Goal: Navigation & Orientation: Find specific page/section

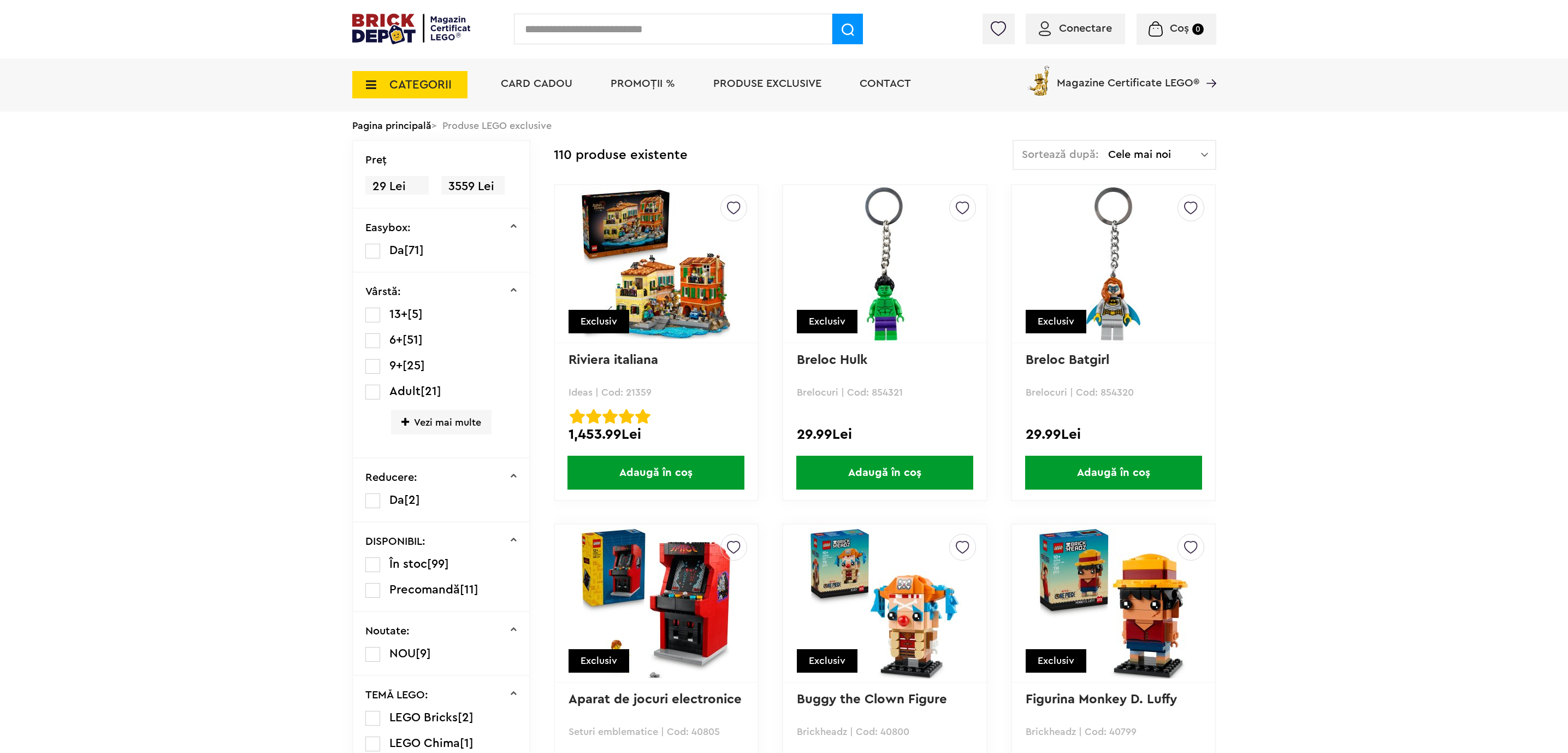
click at [753, 31] on input "text" at bounding box center [673, 29] width 318 height 30
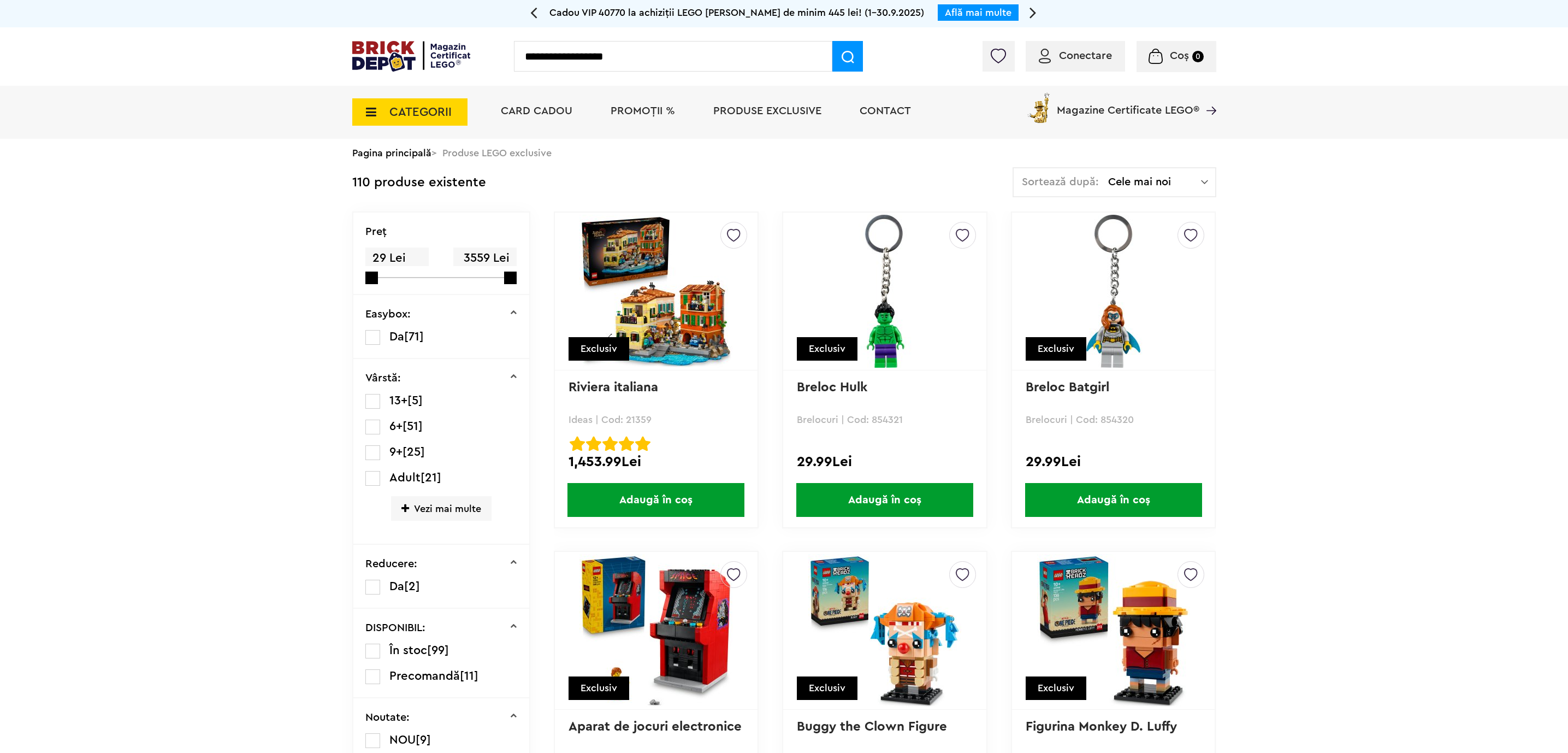
type input "**********"
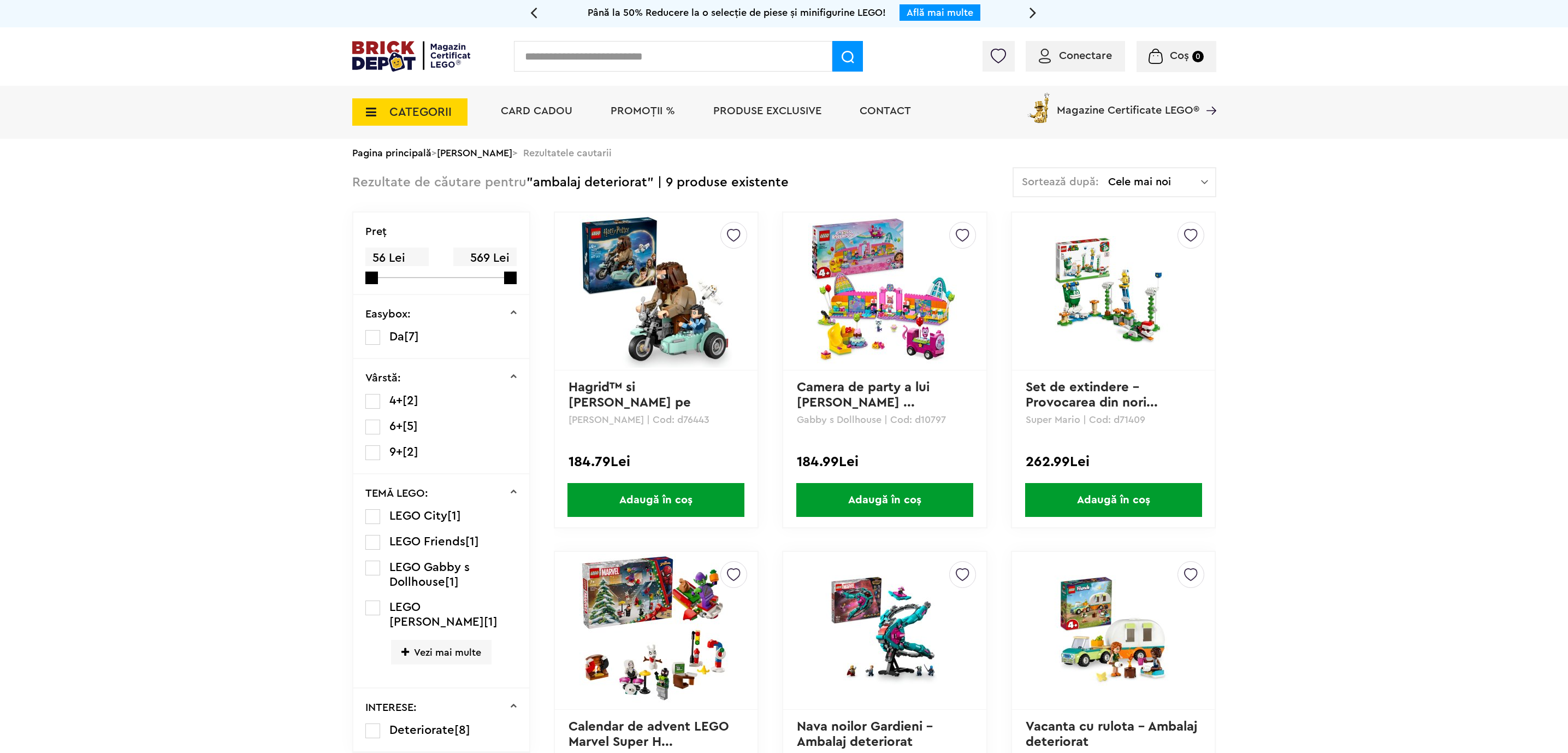
click at [741, 122] on li "Produse exclusive" at bounding box center [767, 112] width 130 height 53
click at [744, 117] on span "Produse exclusive" at bounding box center [767, 111] width 108 height 11
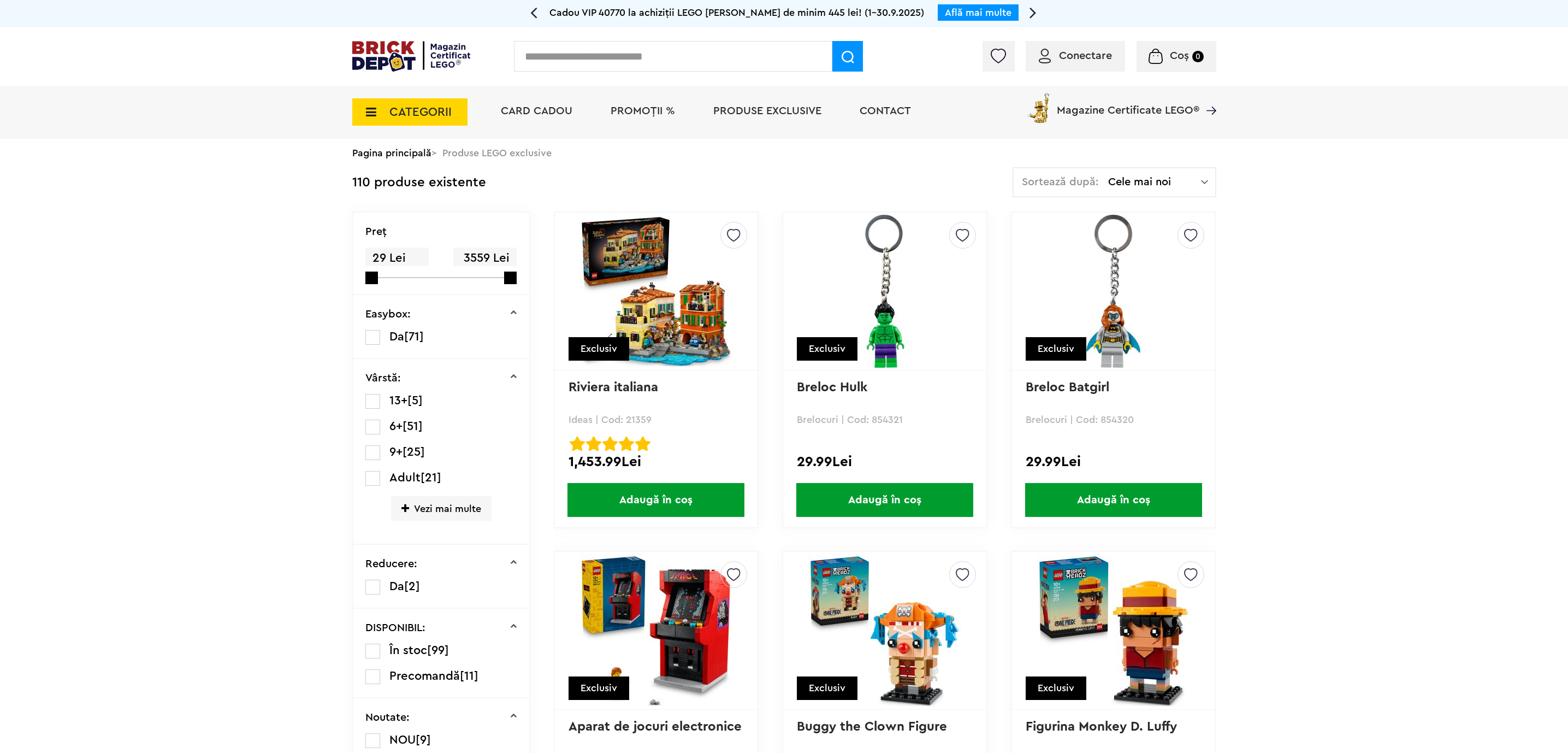
click at [552, 108] on span "Card Cadou" at bounding box center [536, 111] width 72 height 11
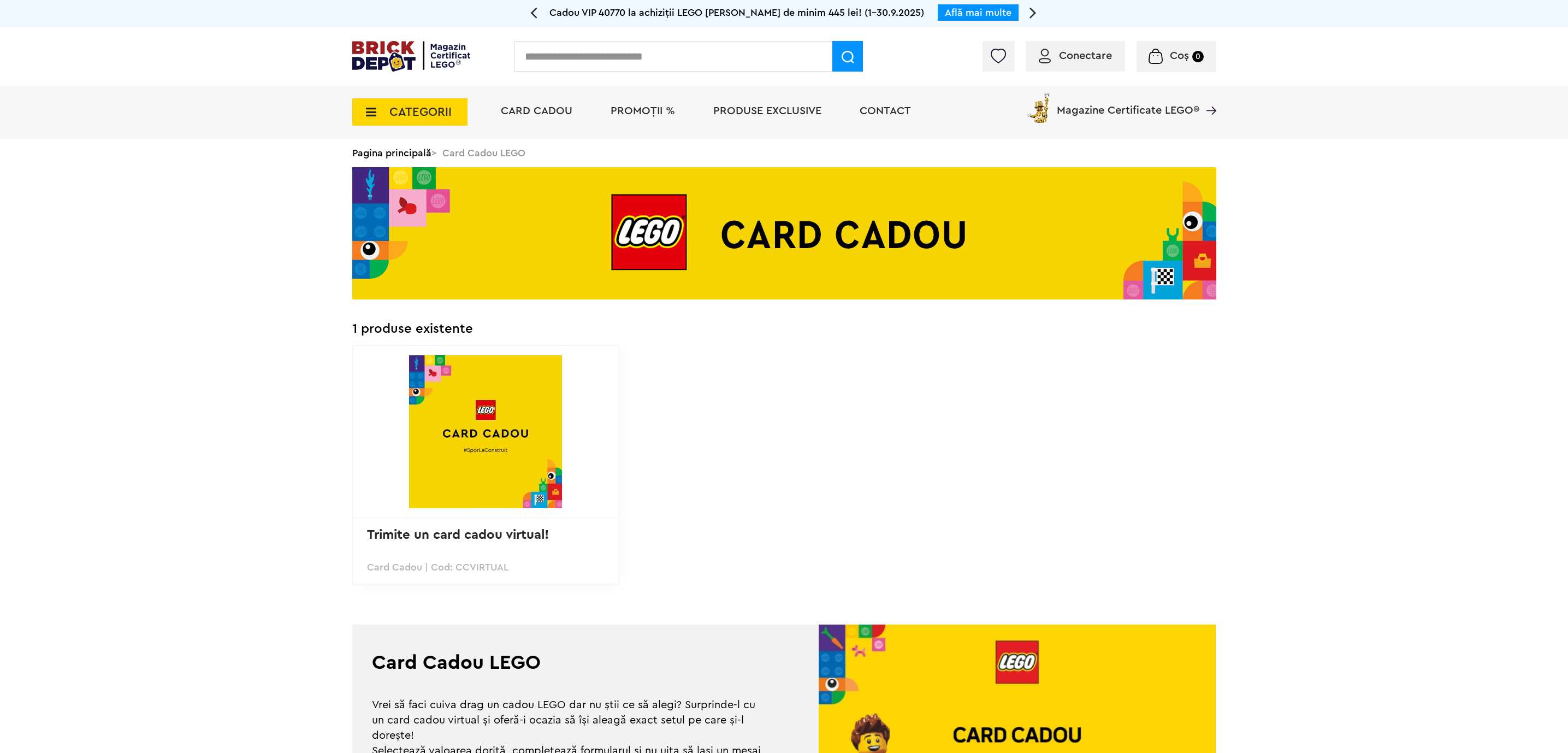
click at [632, 114] on span "PROMOȚII %" at bounding box center [643, 111] width 64 height 11
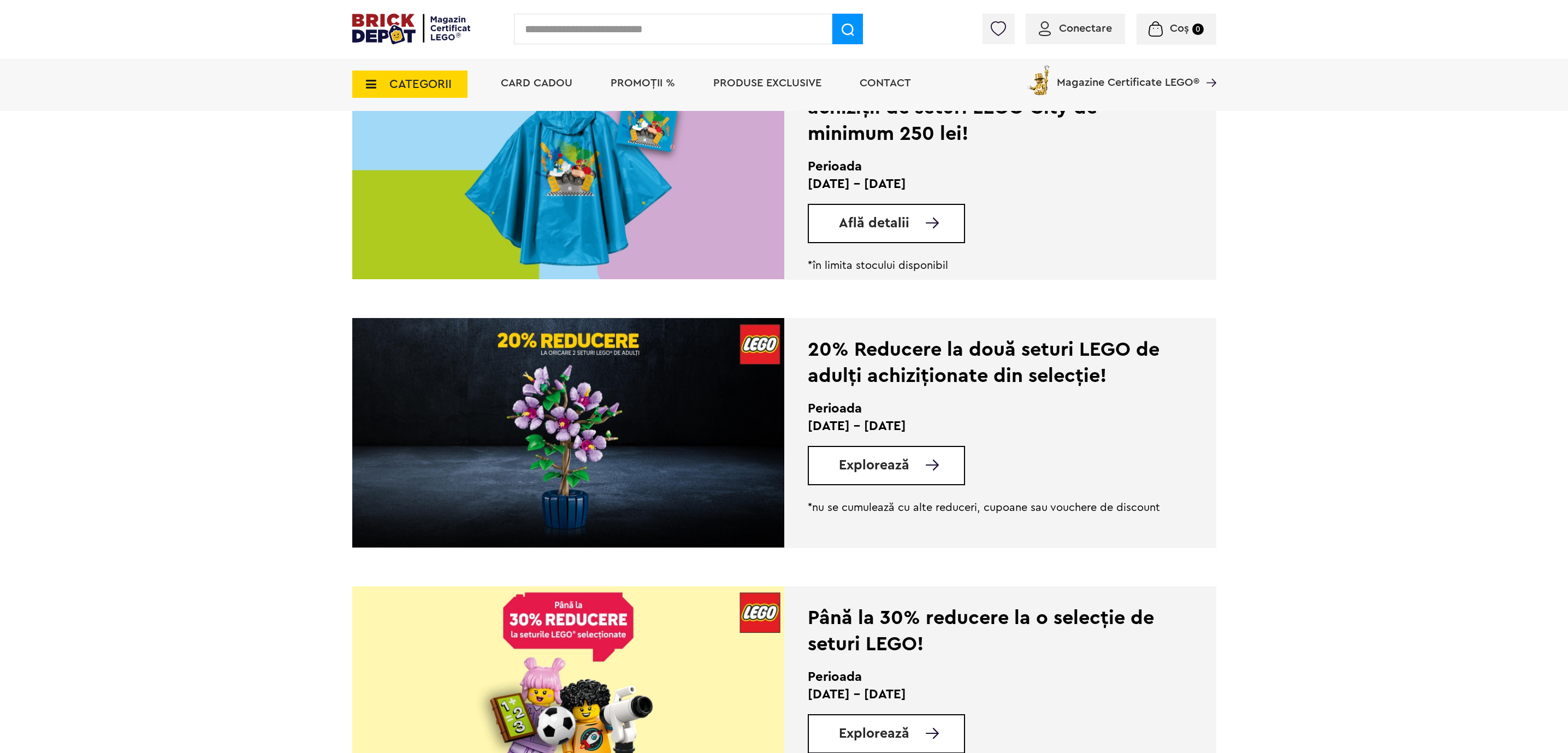
scroll to position [656, 0]
